Goal: Contribute content: Add original content to the website for others to see

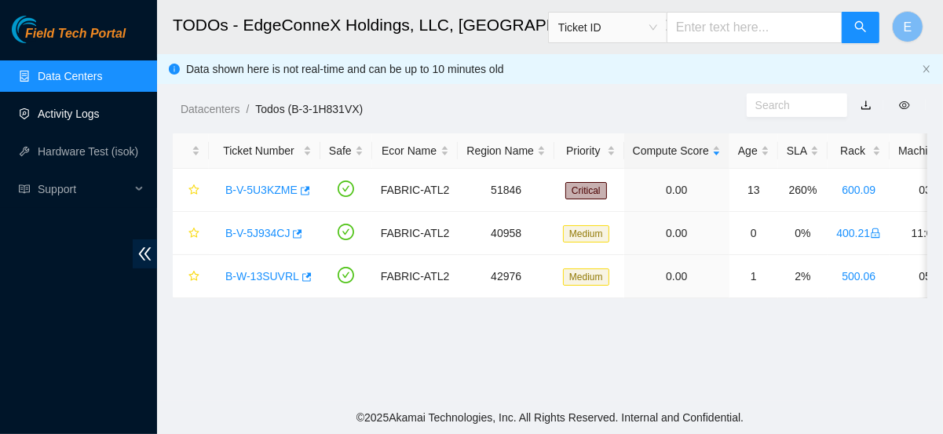
click at [68, 120] on link "Activity Logs" at bounding box center [69, 114] width 62 height 13
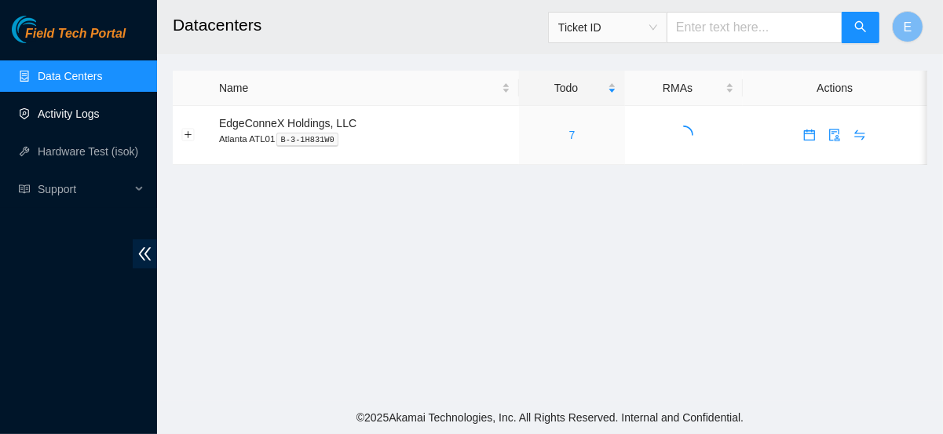
click at [100, 114] on link "Activity Logs" at bounding box center [69, 114] width 62 height 13
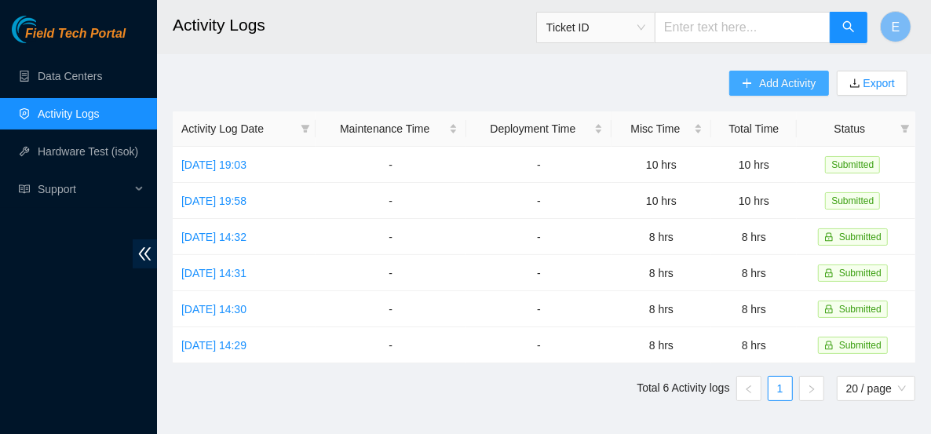
click at [754, 89] on button "Add Activity" at bounding box center [779, 83] width 99 height 25
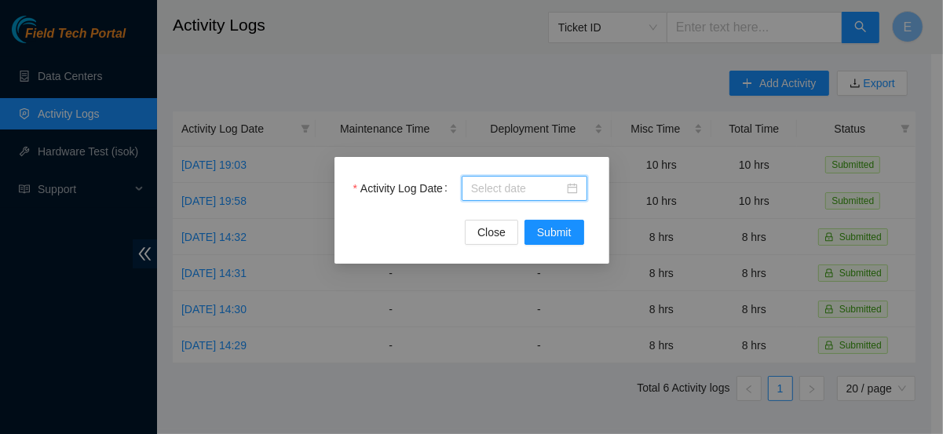
click at [504, 188] on body "Field Tech Portal Data Centers Activity Logs Hardware Test (isok) Support Activ…" at bounding box center [465, 217] width 931 height 434
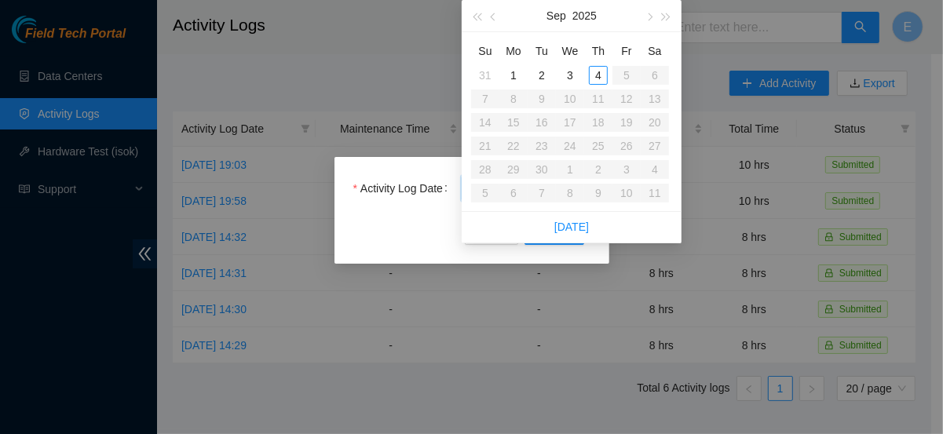
type input "[DATE]"
click at [597, 74] on div "4" at bounding box center [598, 75] width 19 height 19
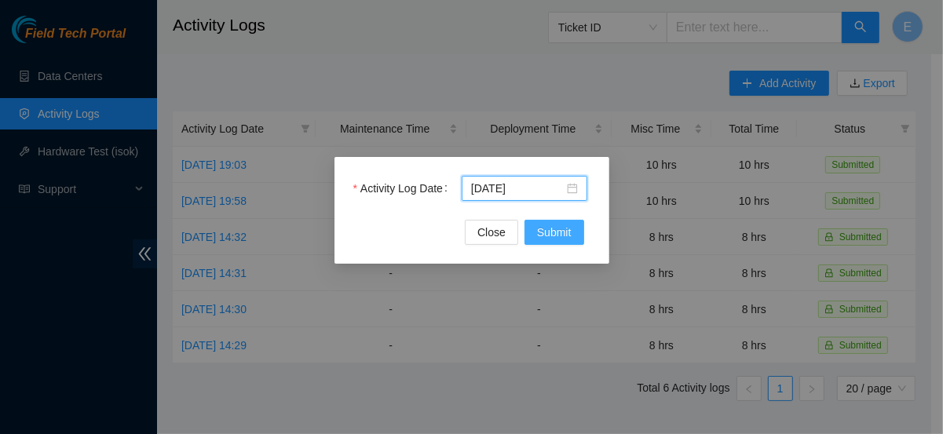
click at [560, 232] on span "Submit" at bounding box center [554, 232] width 35 height 17
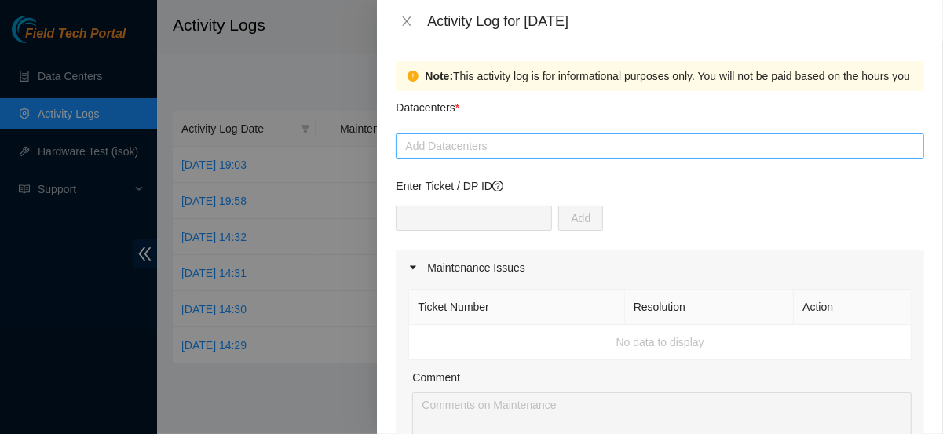
click at [467, 142] on div at bounding box center [660, 146] width 521 height 19
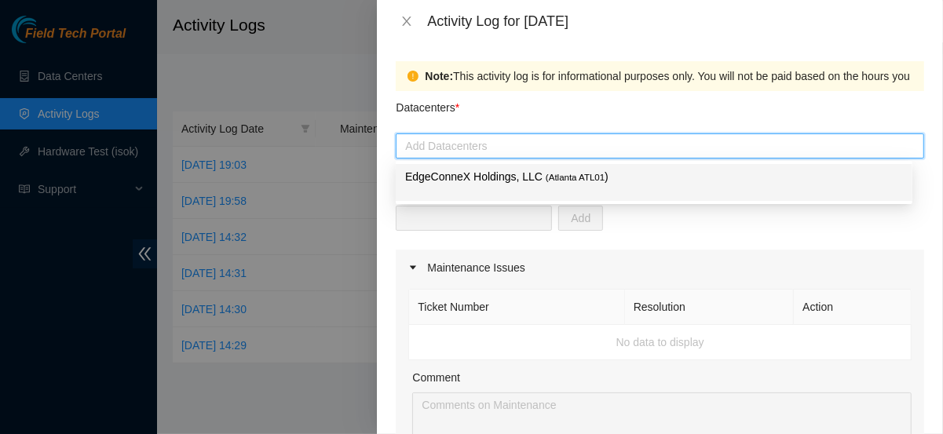
click at [474, 179] on p "EdgeConneX Holdings, LLC ( [GEOGRAPHIC_DATA] ATL01 )" at bounding box center [654, 177] width 498 height 18
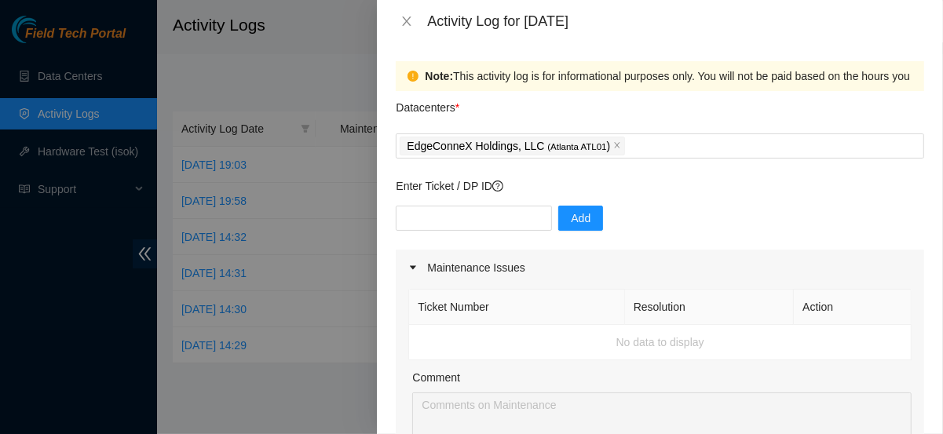
click at [655, 212] on div "Add" at bounding box center [660, 228] width 529 height 44
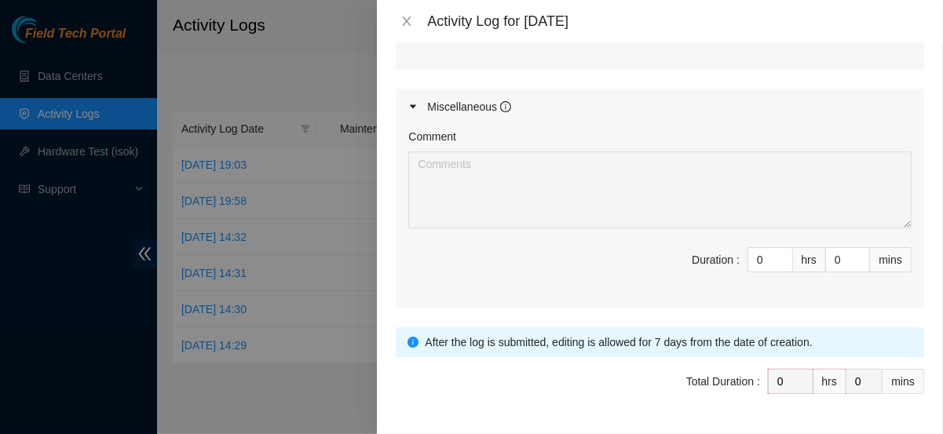
scroll to position [807, 0]
click at [756, 249] on input "0" at bounding box center [770, 260] width 44 height 24
type input "1"
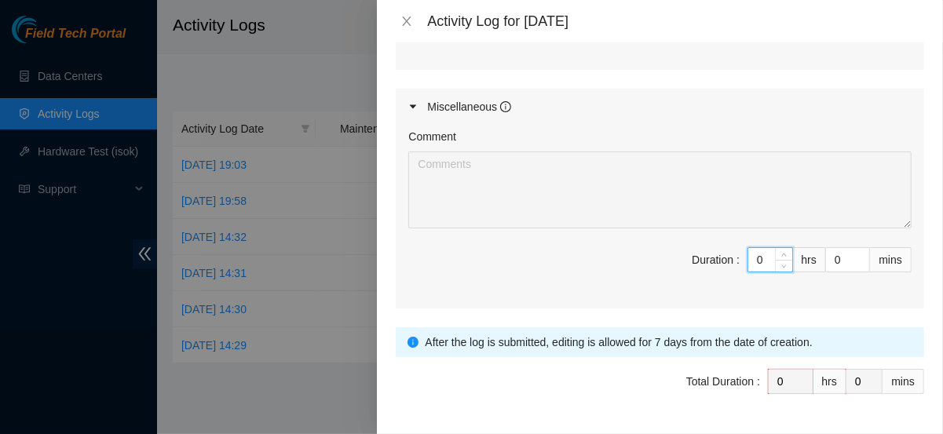
type input "1"
type input "10"
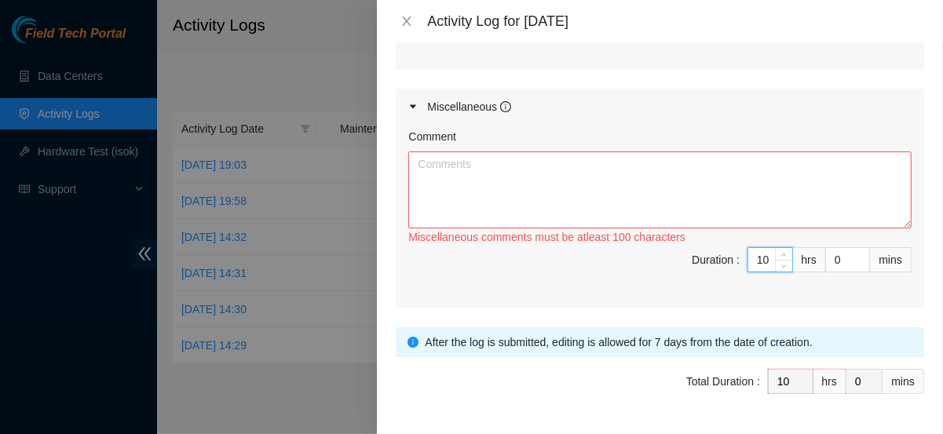
type input "10"
click at [666, 262] on span "Duration : 10 hrs 0 mins" at bounding box center [659, 269] width 503 height 44
click at [635, 188] on textarea "Comment" at bounding box center [659, 190] width 503 height 77
click at [499, 191] on textarea "Comment" at bounding box center [659, 190] width 503 height 77
paste textarea "Scanned SPF & LS4 Optics Into ECX PunchDown List. Wrapped up the optics in bubb…"
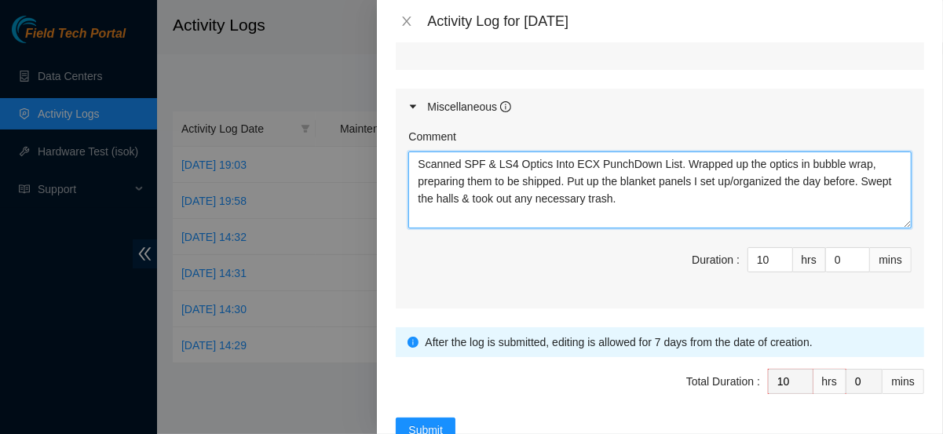
click at [619, 158] on textarea "Scanned SPF & LS4 Optics Into ECX PunchDown List. Wrapped up the optics in bubb…" at bounding box center [659, 190] width 503 height 77
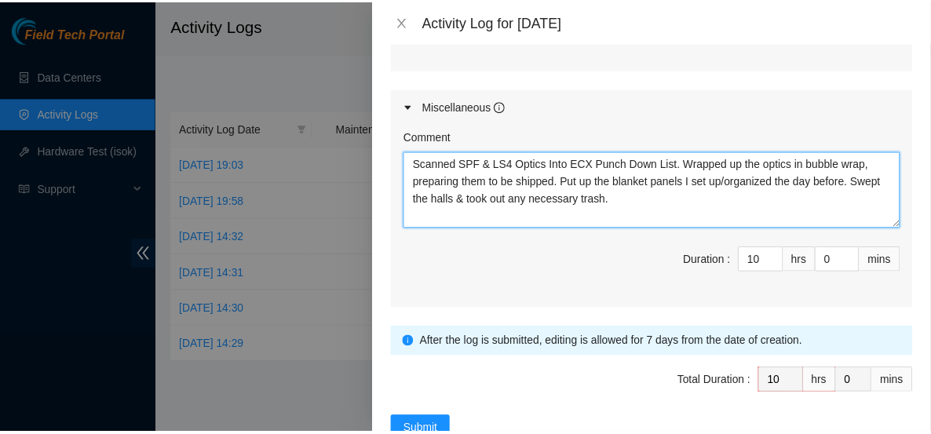
scroll to position [848, 0]
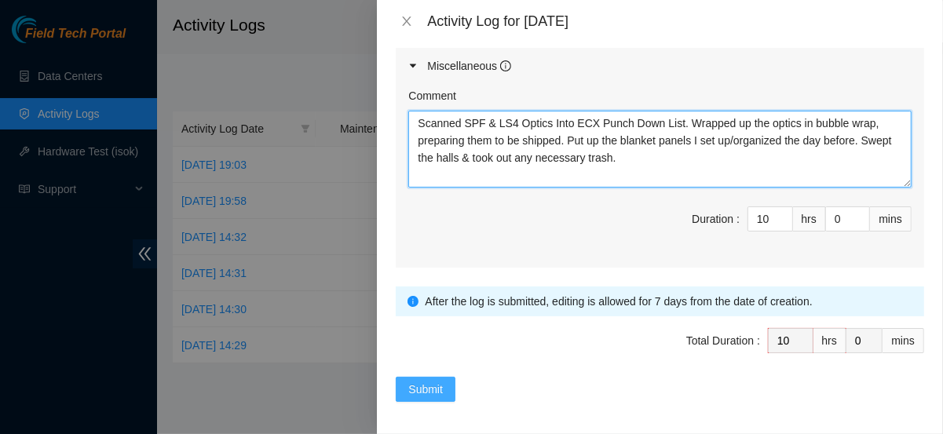
type textarea "Scanned SPF & LS4 Optics Into ECX Punch Down List. Wrapped up the optics in bub…"
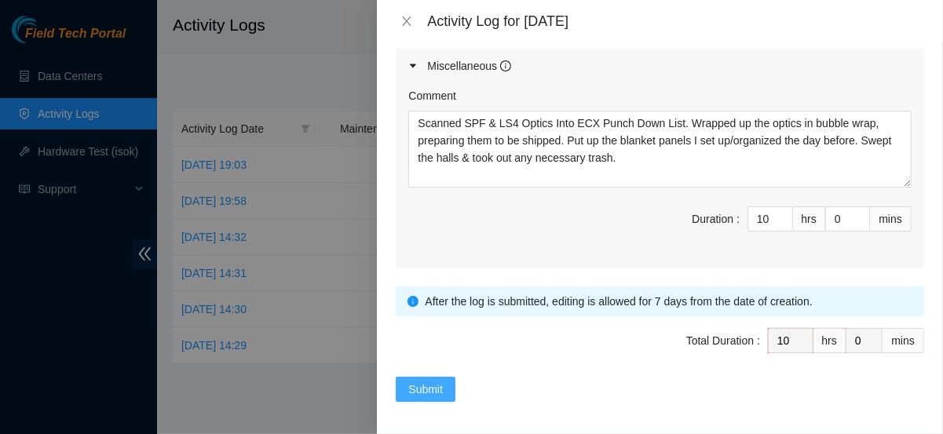
click at [441, 383] on span "Submit" at bounding box center [425, 389] width 35 height 17
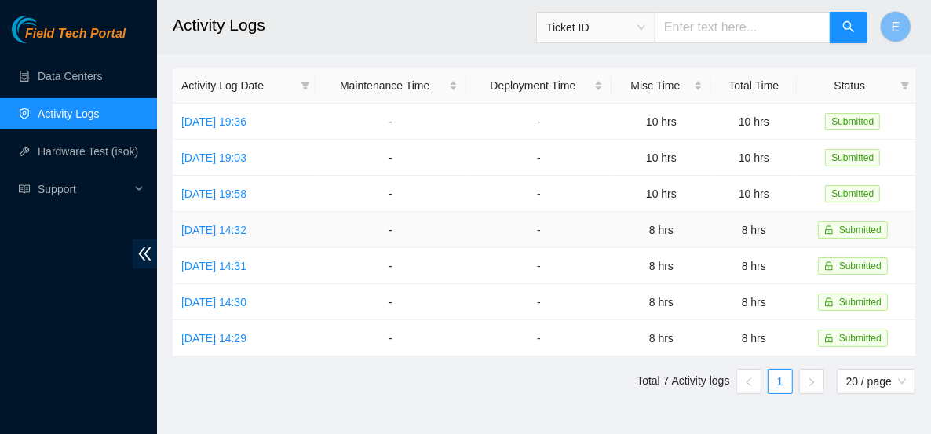
scroll to position [49, 0]
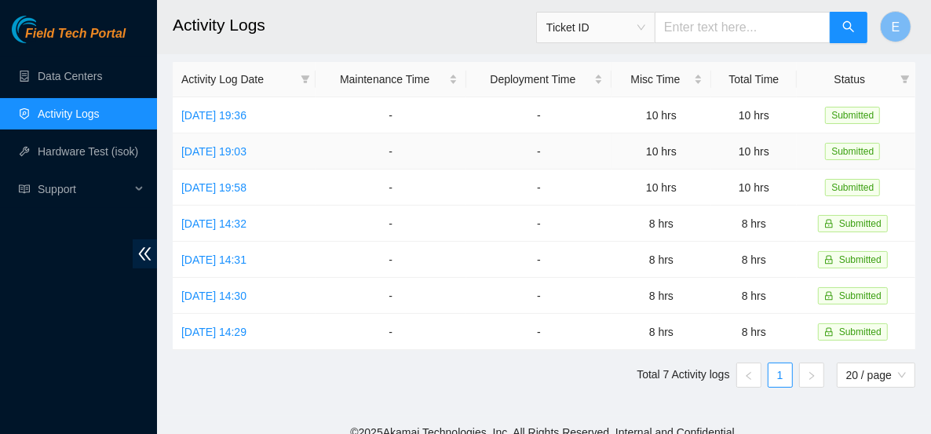
click at [411, 134] on td "-" at bounding box center [391, 152] width 151 height 36
